Goal: Entertainment & Leisure: Consume media (video, audio)

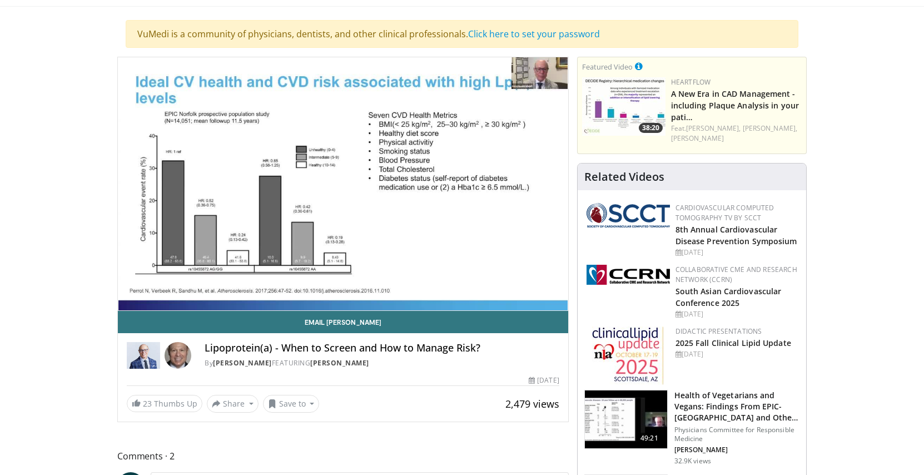
scroll to position [61, 0]
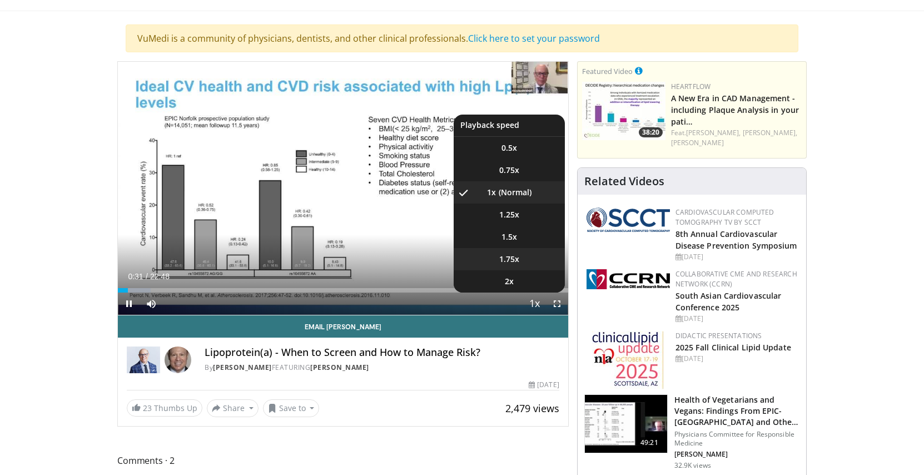
click at [510, 260] on span "1.75x" at bounding box center [509, 258] width 20 height 11
click at [510, 240] on span "1.5x" at bounding box center [509, 236] width 16 height 11
click at [532, 302] on span "Video Player" at bounding box center [535, 304] width 16 height 22
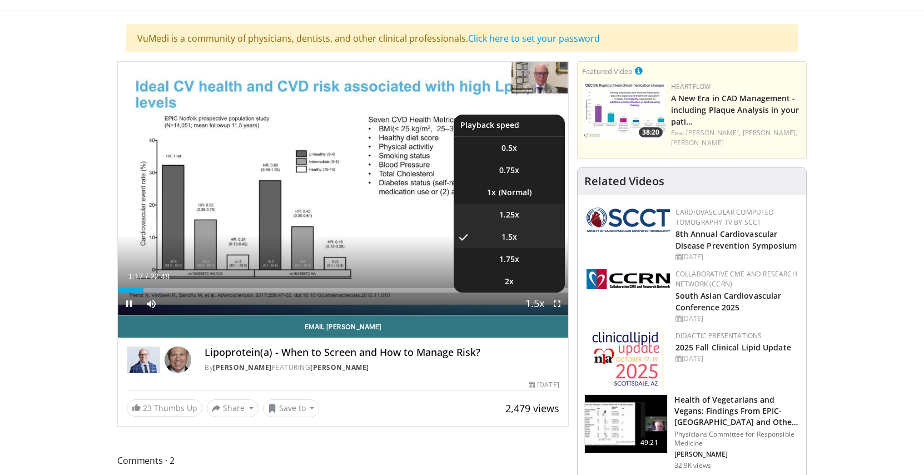
click at [512, 213] on span "1.25x" at bounding box center [509, 214] width 20 height 11
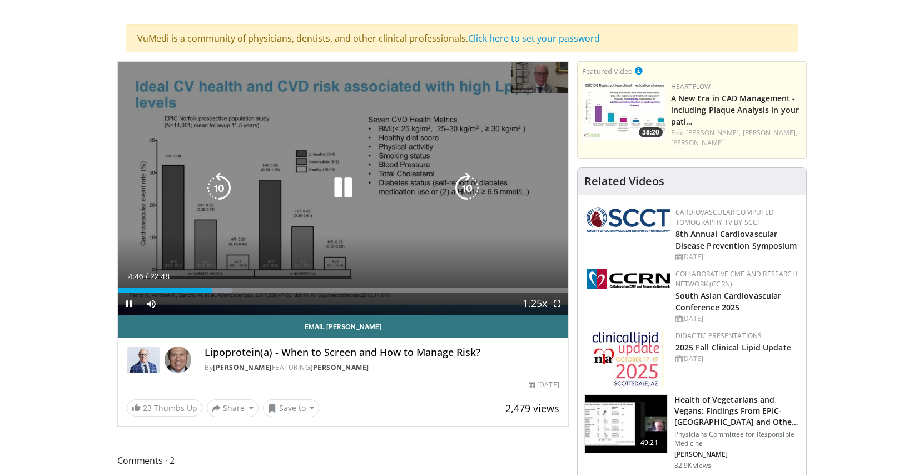
click at [348, 194] on icon "Video Player" at bounding box center [342, 187] width 31 height 31
click at [342, 186] on icon "Video Player" at bounding box center [342, 187] width 31 height 31
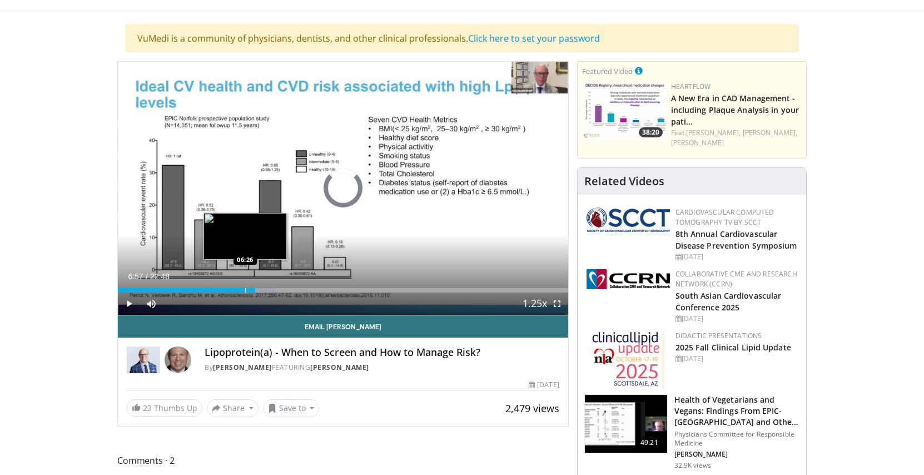
click at [245, 290] on div "Progress Bar" at bounding box center [245, 290] width 1 height 4
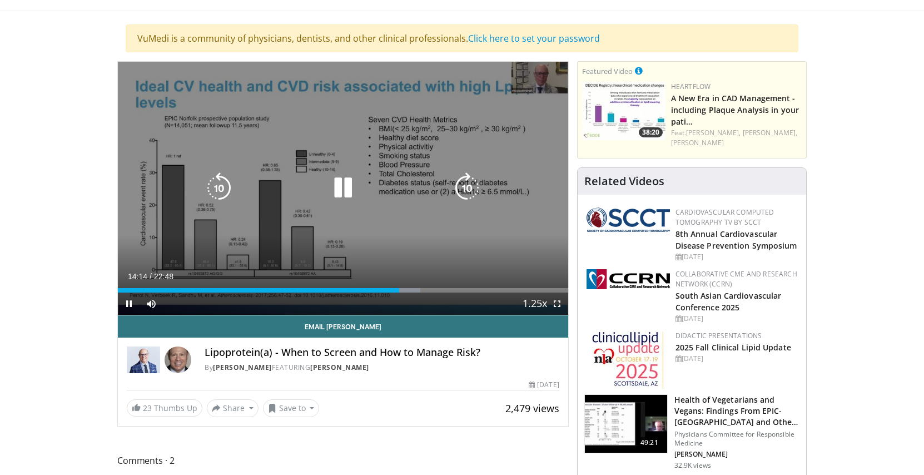
click at [339, 192] on icon "Video Player" at bounding box center [342, 187] width 31 height 31
